Goal: Information Seeking & Learning: Understand process/instructions

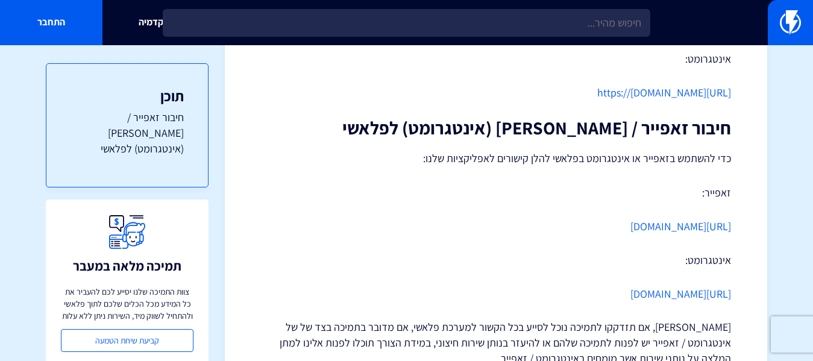
scroll to position [422, 0]
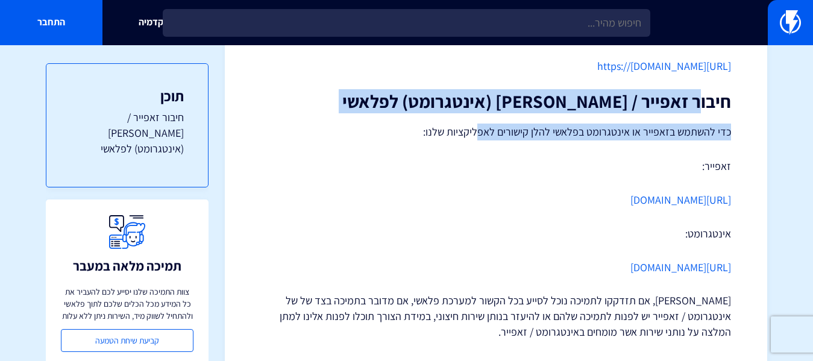
drag, startPoint x: 699, startPoint y: 99, endPoint x: 478, endPoint y: 121, distance: 222.2
click at [478, 121] on div "אינטגרציה עם (Zapier / Make (Integromat פלאשי תומכת גם בזאפייר ואינטגרומט, פלטפ…" at bounding box center [496, 39] width 470 height 668
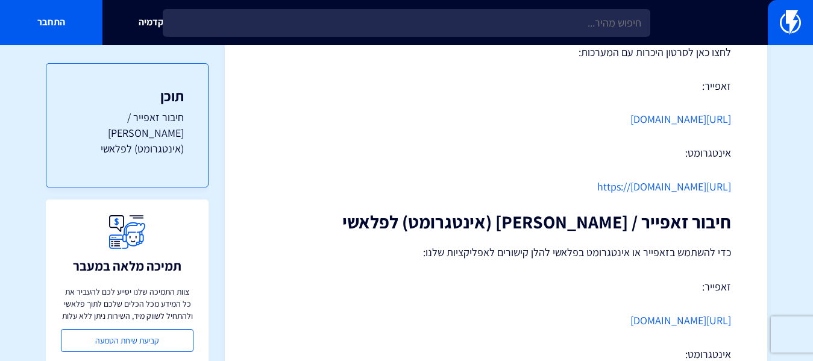
scroll to position [506, 0]
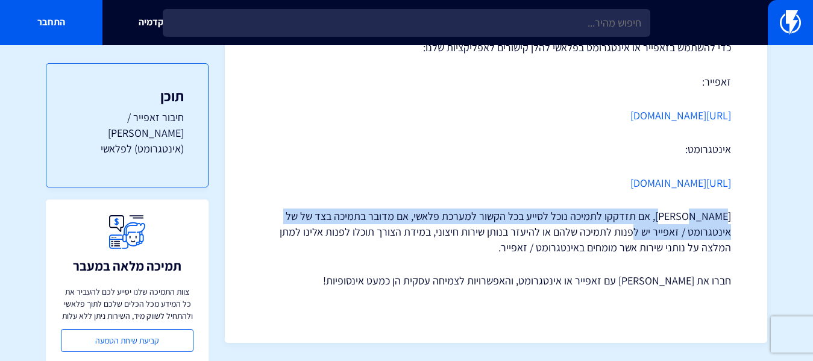
drag, startPoint x: 705, startPoint y: 214, endPoint x: 660, endPoint y: 225, distance: 46.6
click at [660, 225] on p "שימו לב, אם תזדקקו לתמיכה נוכל לסייע בכל הקשור למערכת פלאשי, אם מדובר בתמיכה בצ…" at bounding box center [496, 231] width 470 height 46
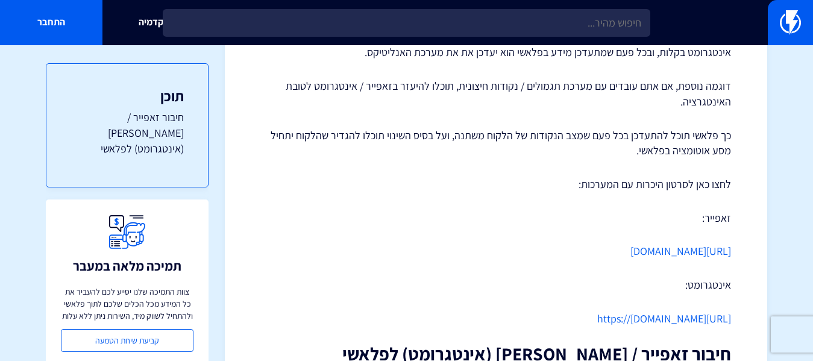
scroll to position [181, 0]
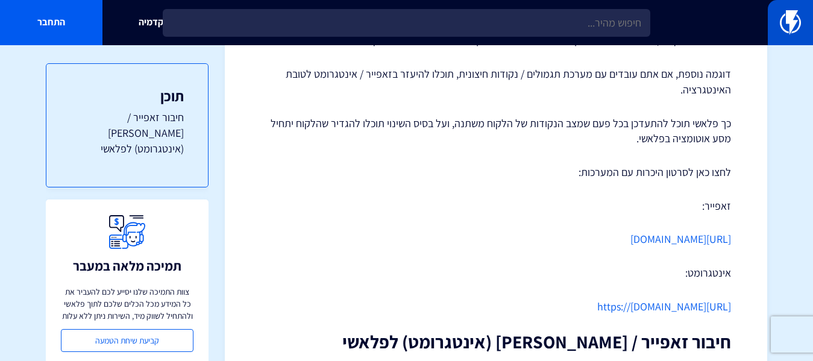
click at [778, 30] on link at bounding box center [789, 22] width 45 height 45
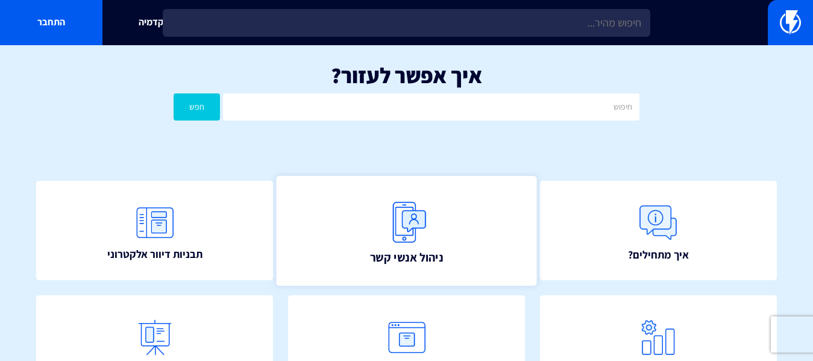
click at [419, 260] on span "ניהול אנשי קשר" at bounding box center [405, 256] width 73 height 17
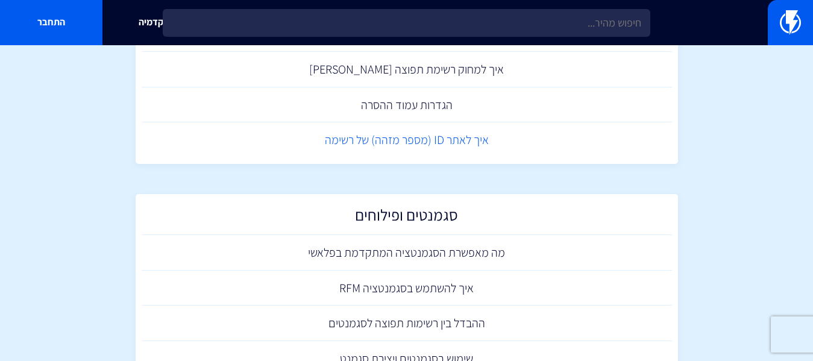
scroll to position [654, 0]
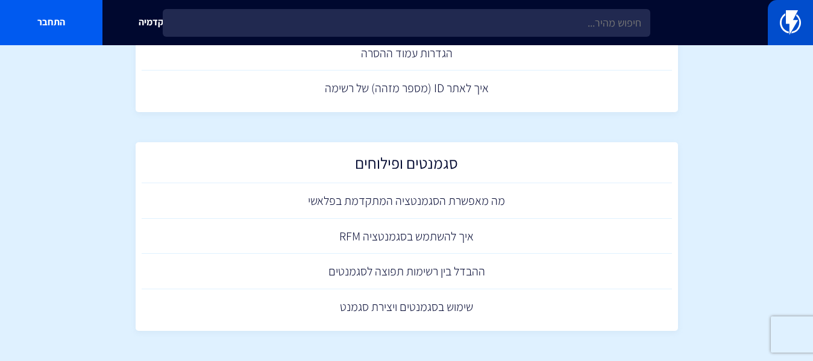
click at [803, 30] on link at bounding box center [789, 22] width 45 height 45
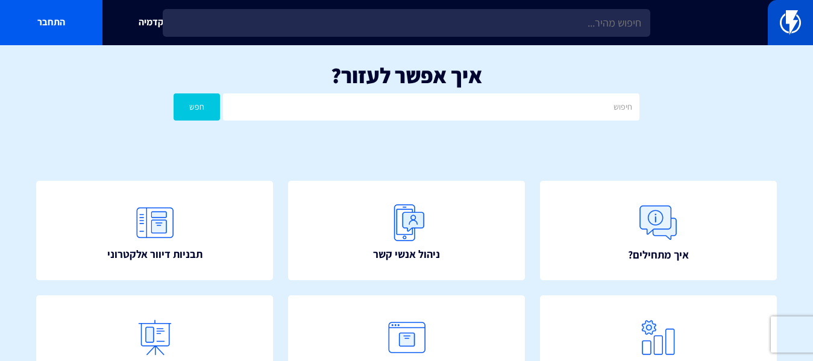
click at [781, 23] on img at bounding box center [789, 22] width 21 height 24
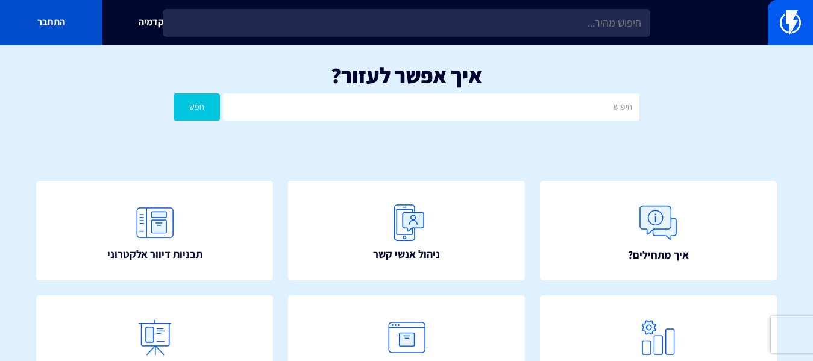
click at [44, 24] on link "התחבר" at bounding box center [51, 22] width 102 height 45
